Goal: Task Accomplishment & Management: Complete application form

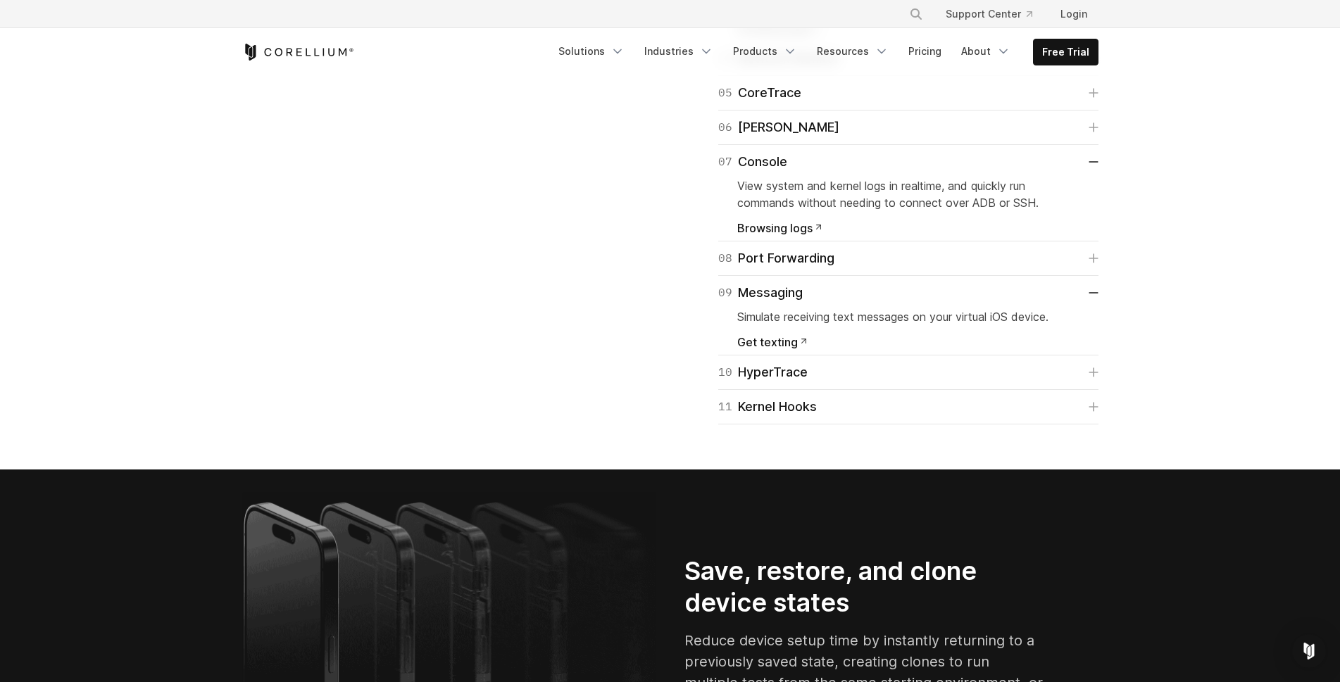
scroll to position [2550, 0]
click at [806, 68] on div "04 Network Monitor" at bounding box center [778, 59] width 121 height 20
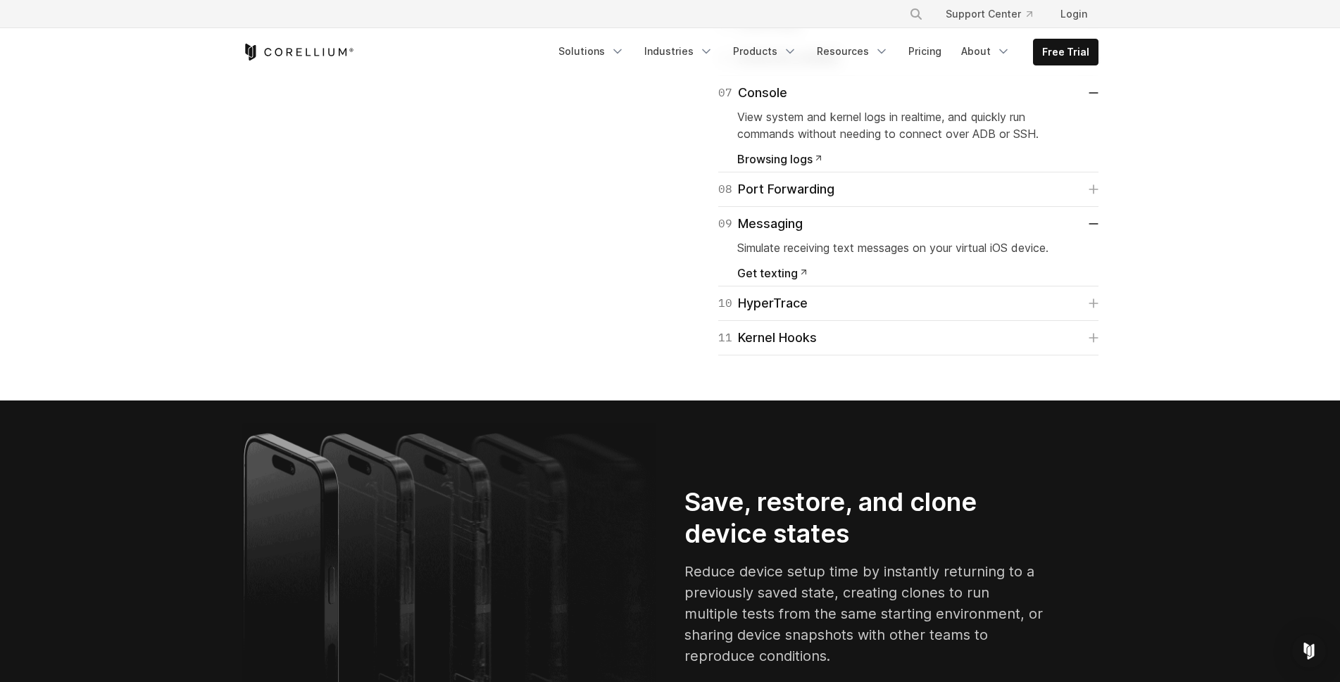
scroll to position [2652, 0]
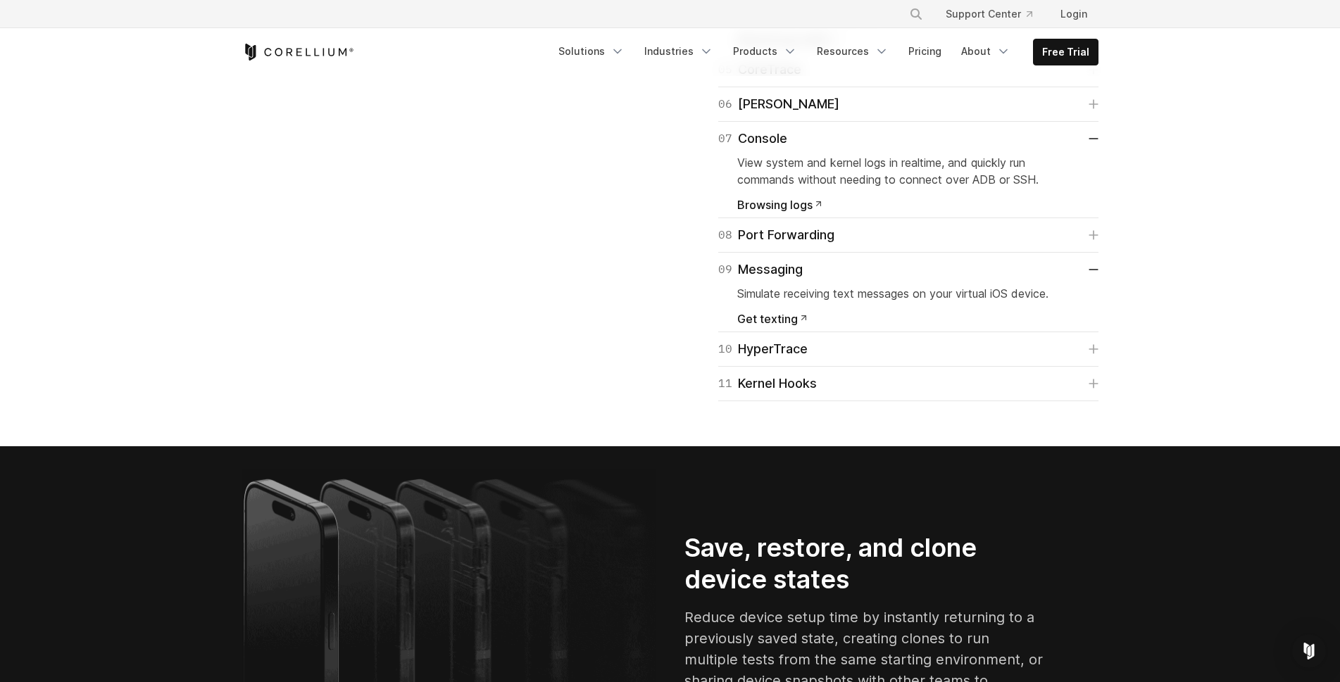
click at [787, 211] on span "Browsing logs" at bounding box center [779, 204] width 84 height 11
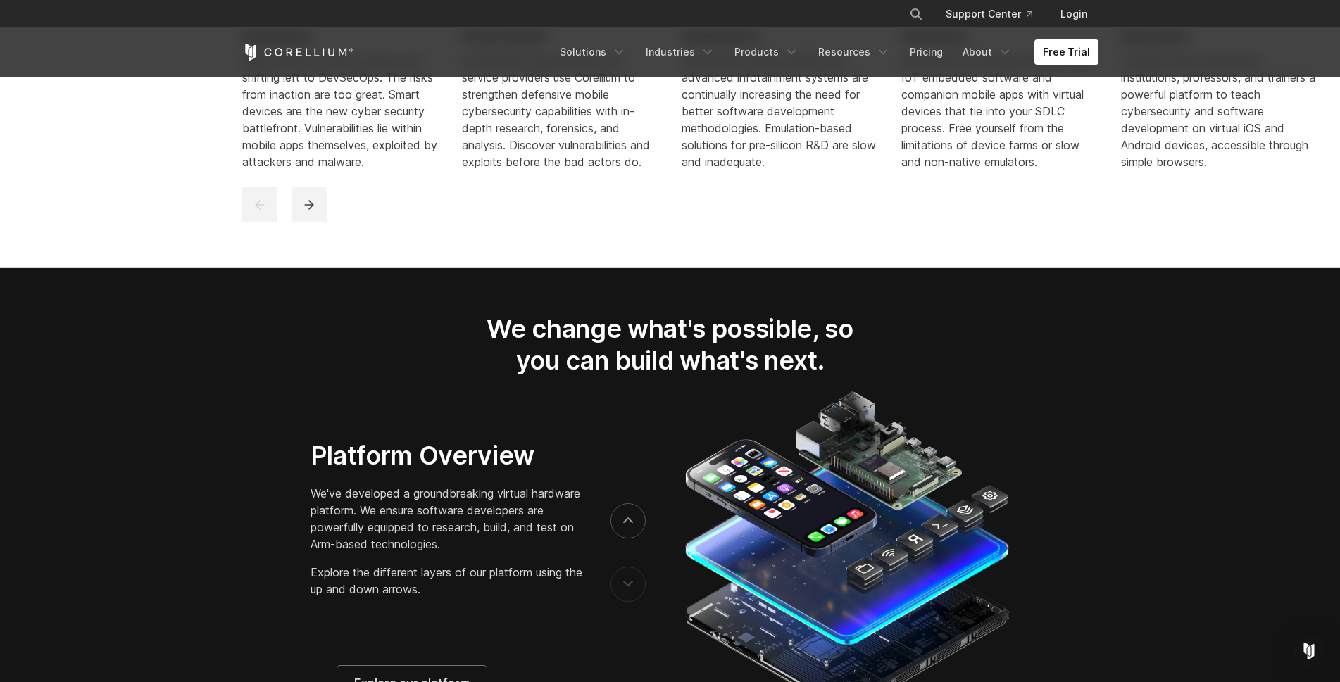
scroll to position [2047, 0]
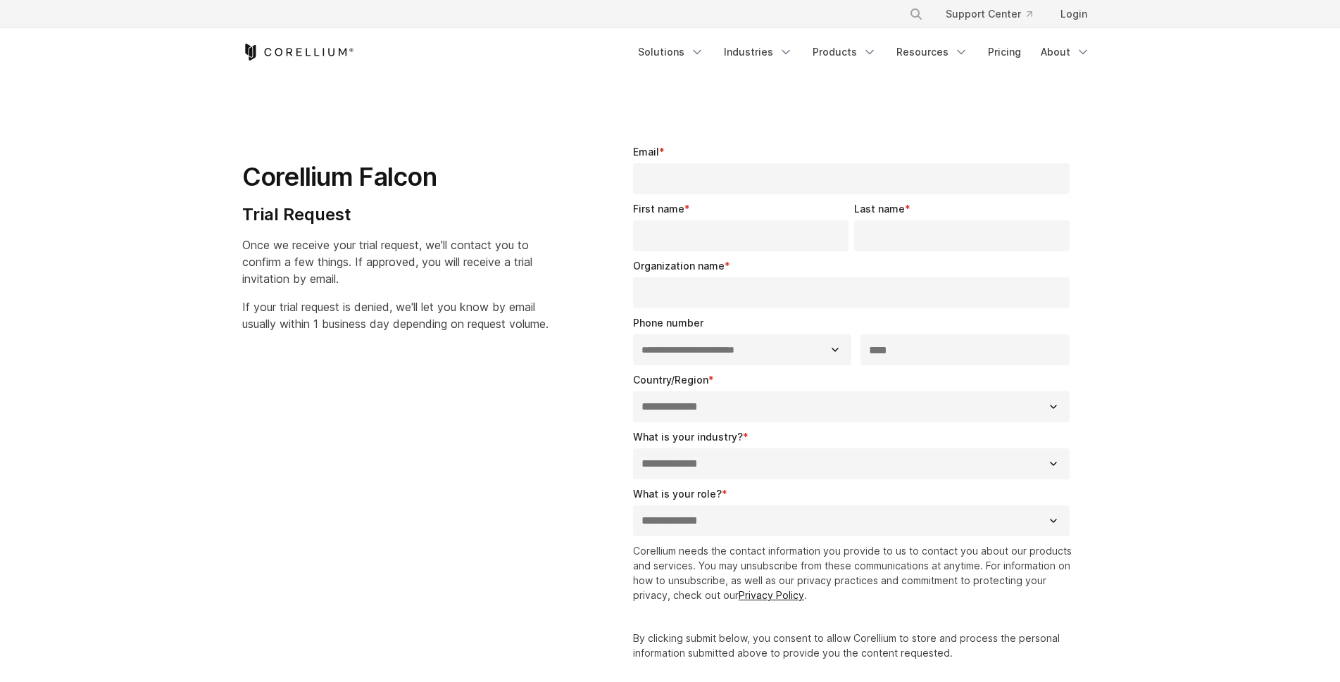
select select "**"
